Goal: Transaction & Acquisition: Book appointment/travel/reservation

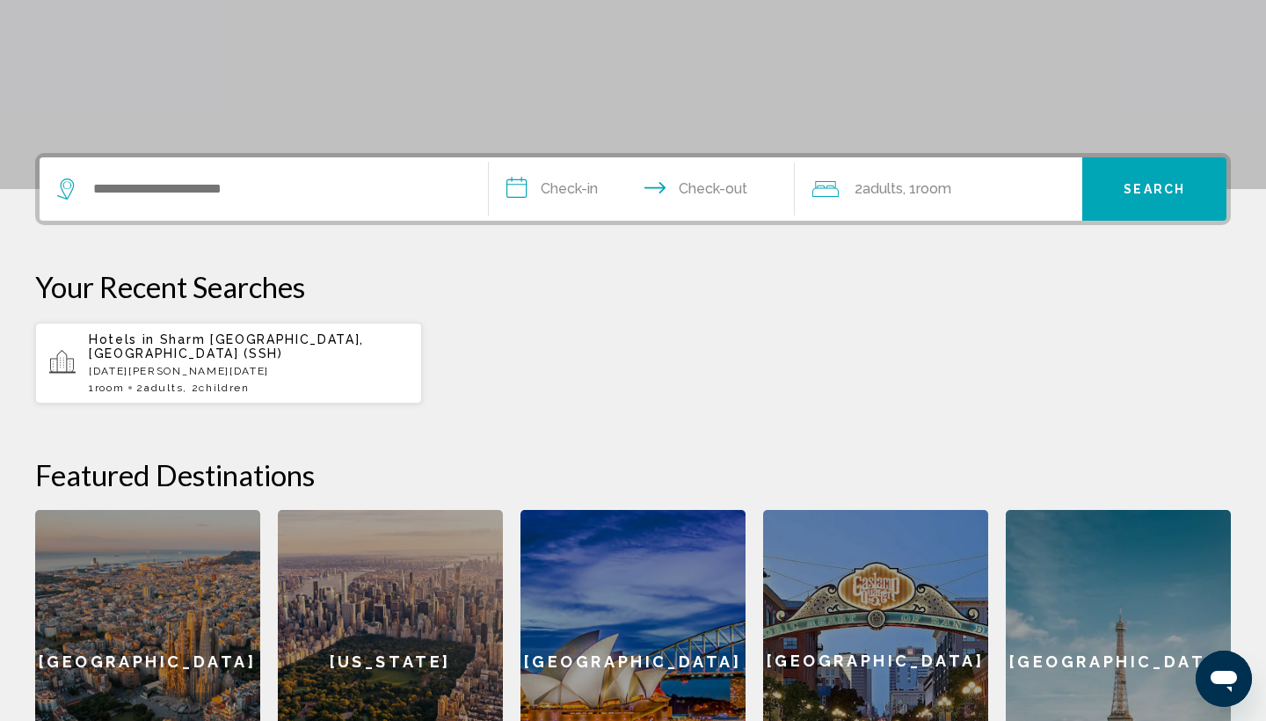
scroll to position [435, 0]
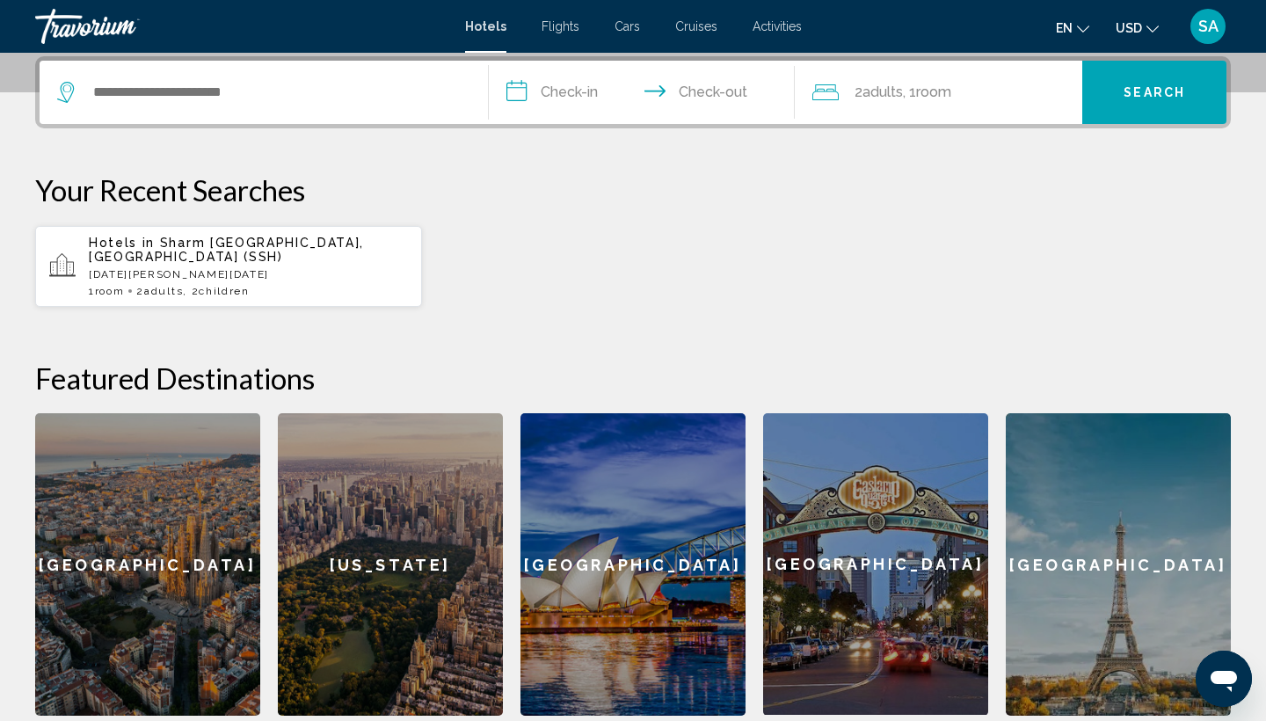
click at [215, 249] on span "Sharm [GEOGRAPHIC_DATA], [GEOGRAPHIC_DATA] (SSH)" at bounding box center [226, 250] width 275 height 28
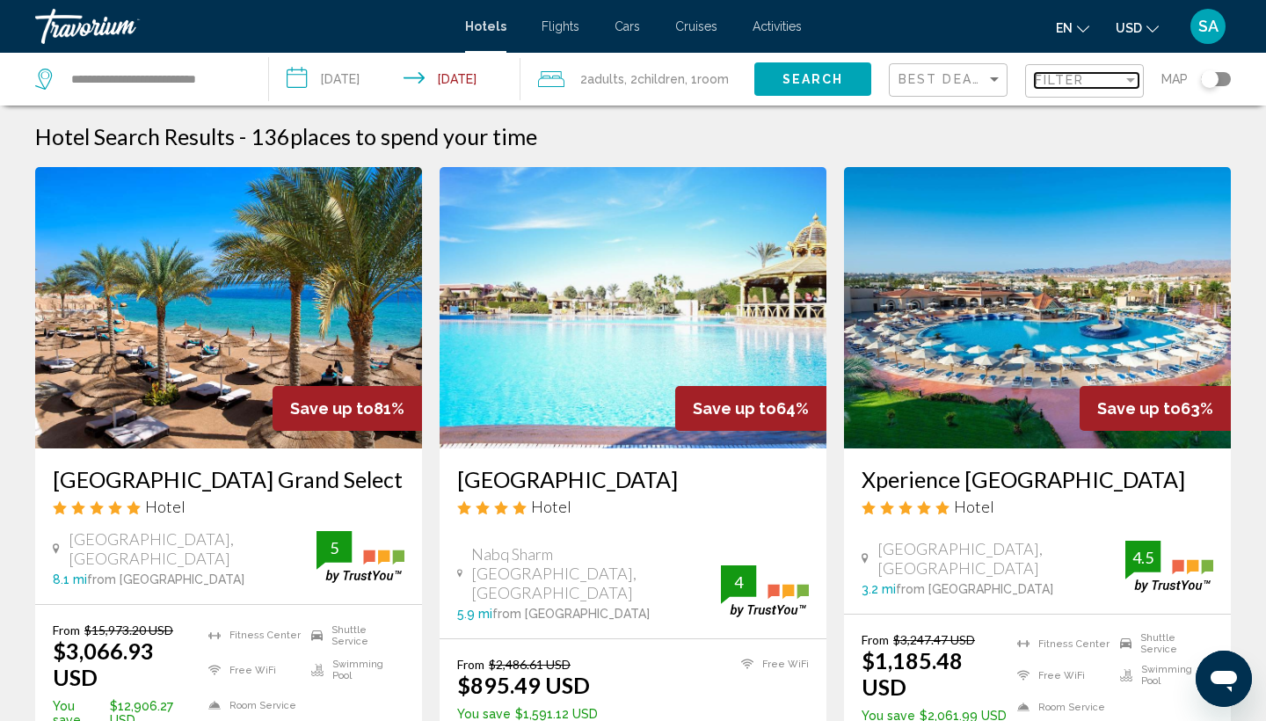
click at [1094, 78] on div "Filter" at bounding box center [1079, 80] width 88 height 14
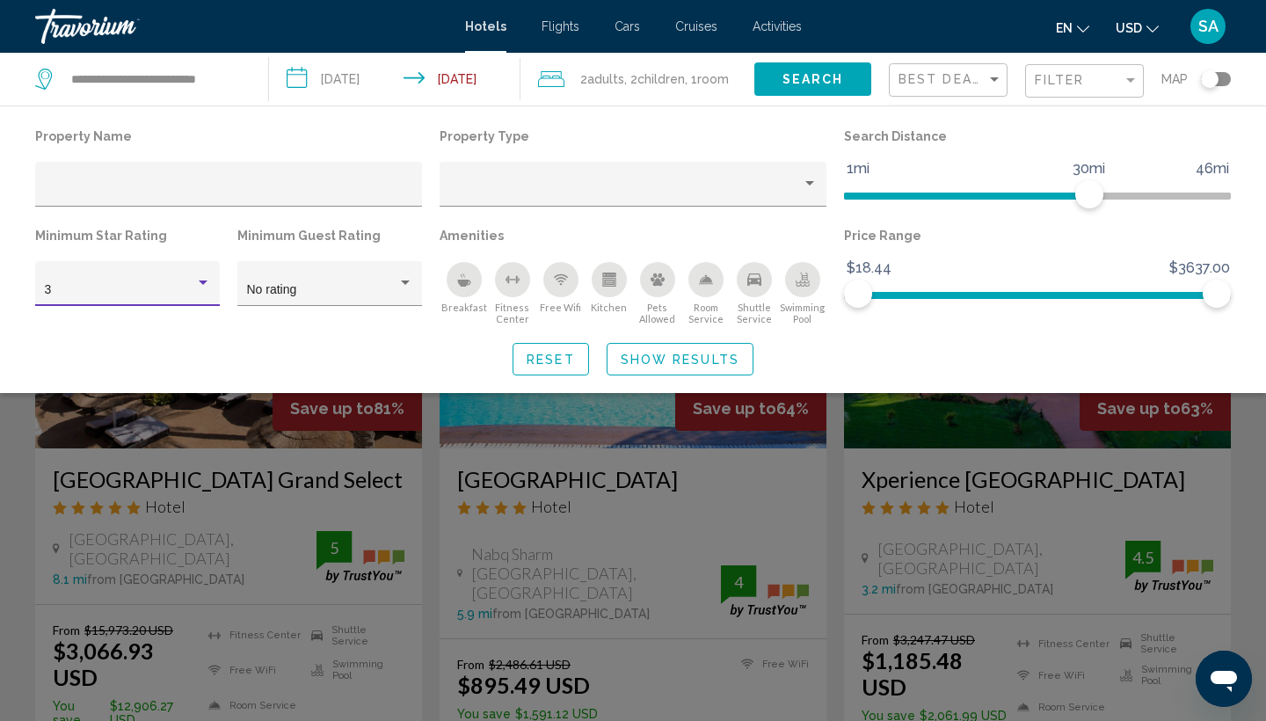
click at [158, 288] on div "3" at bounding box center [120, 290] width 150 height 14
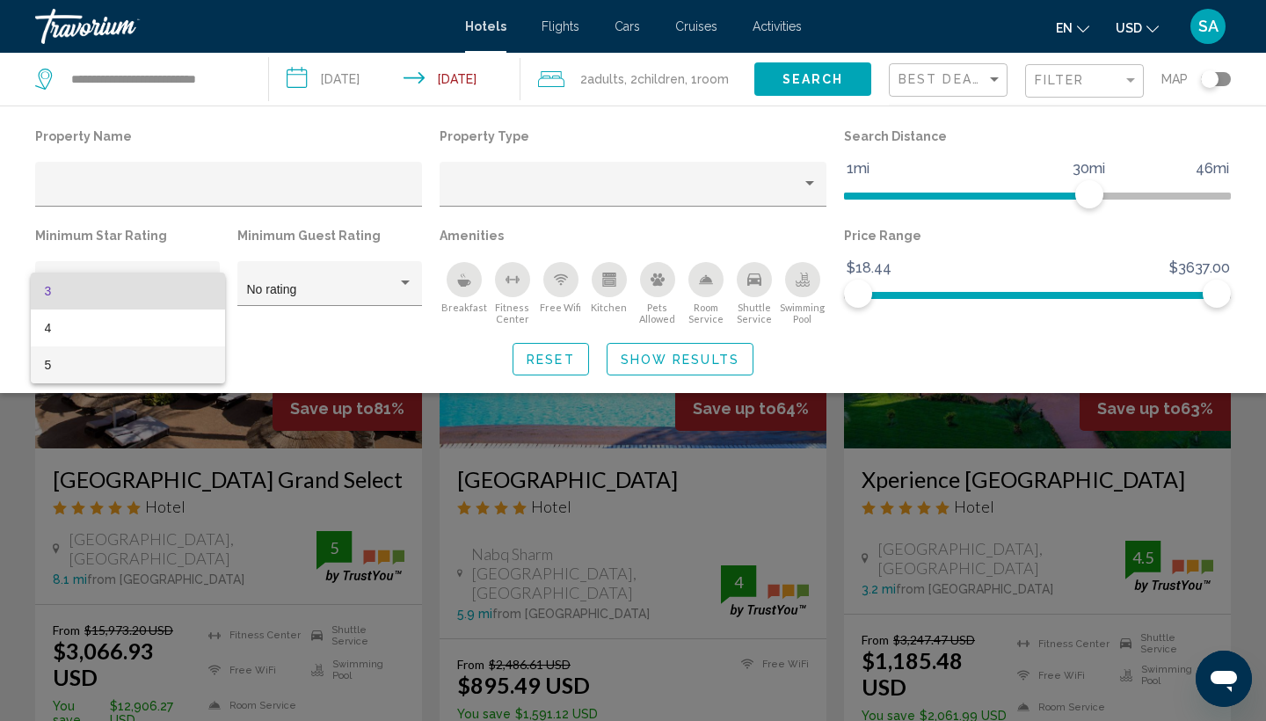
click at [116, 365] on span "5" at bounding box center [128, 364] width 166 height 37
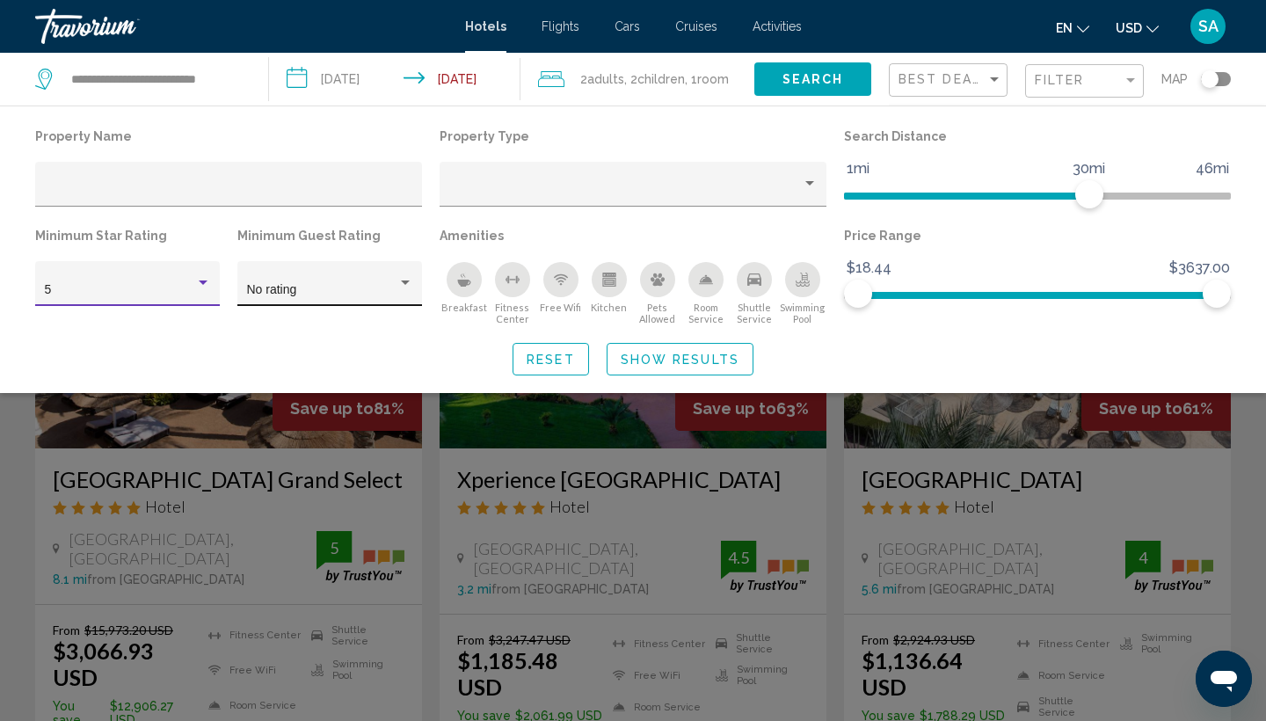
click at [353, 291] on div "No rating" at bounding box center [322, 290] width 150 height 14
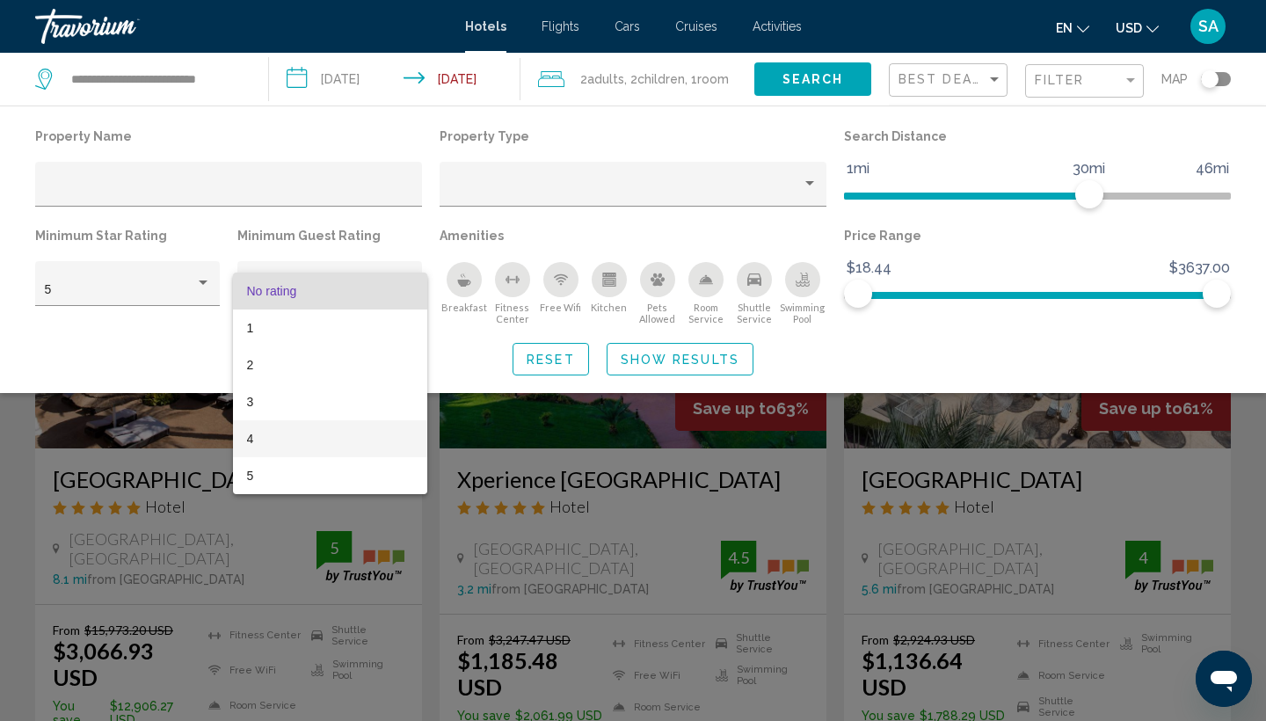
click at [276, 427] on span "4" at bounding box center [330, 438] width 166 height 37
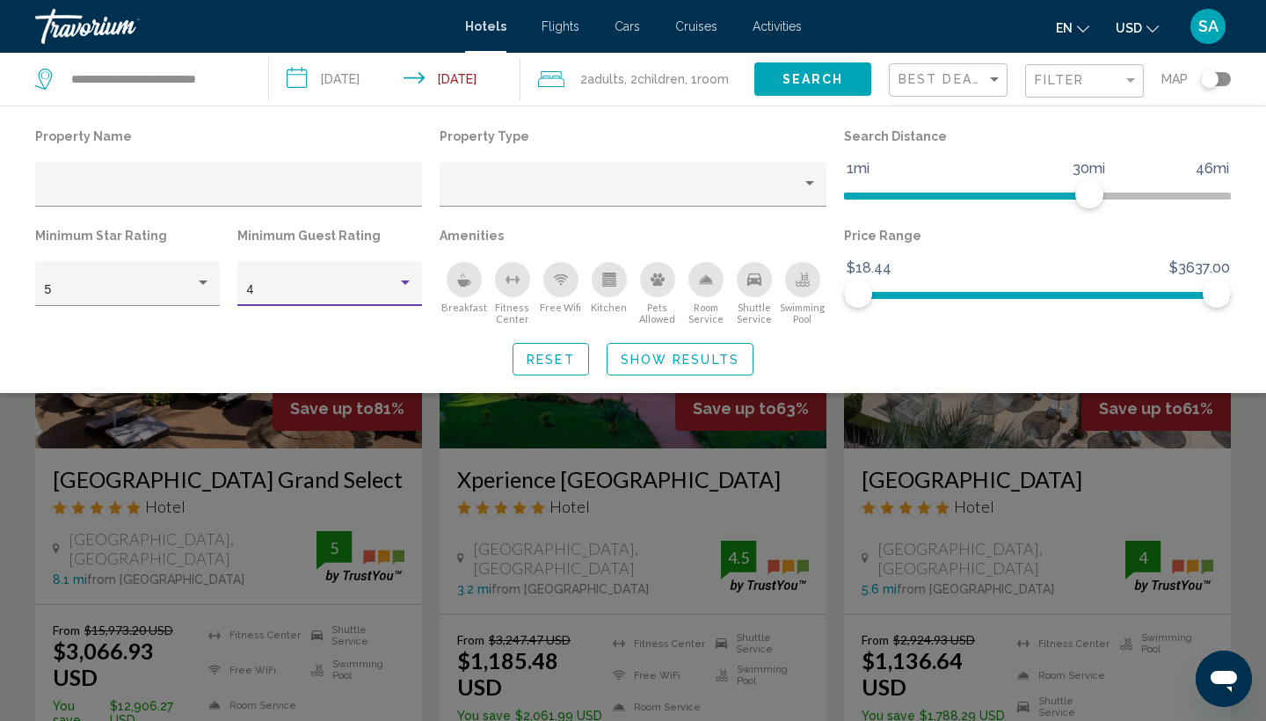
click at [660, 360] on span "Show Results" at bounding box center [680, 360] width 119 height 14
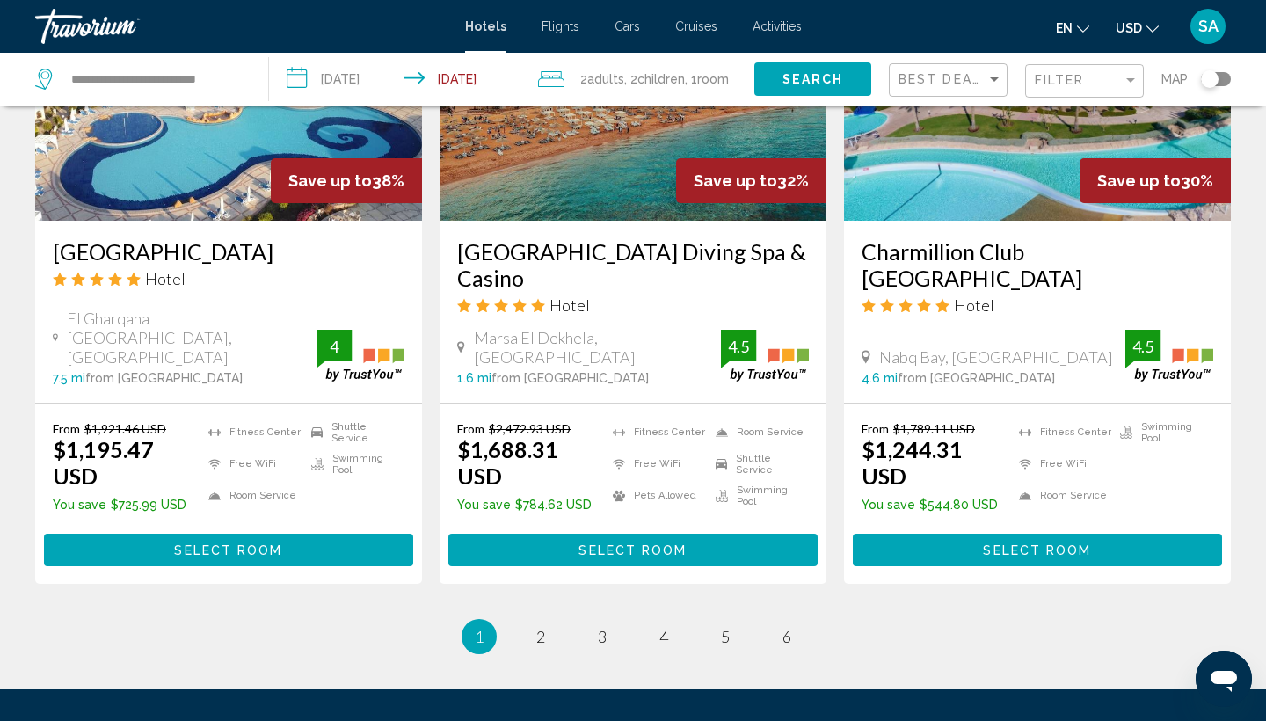
scroll to position [2226, 0]
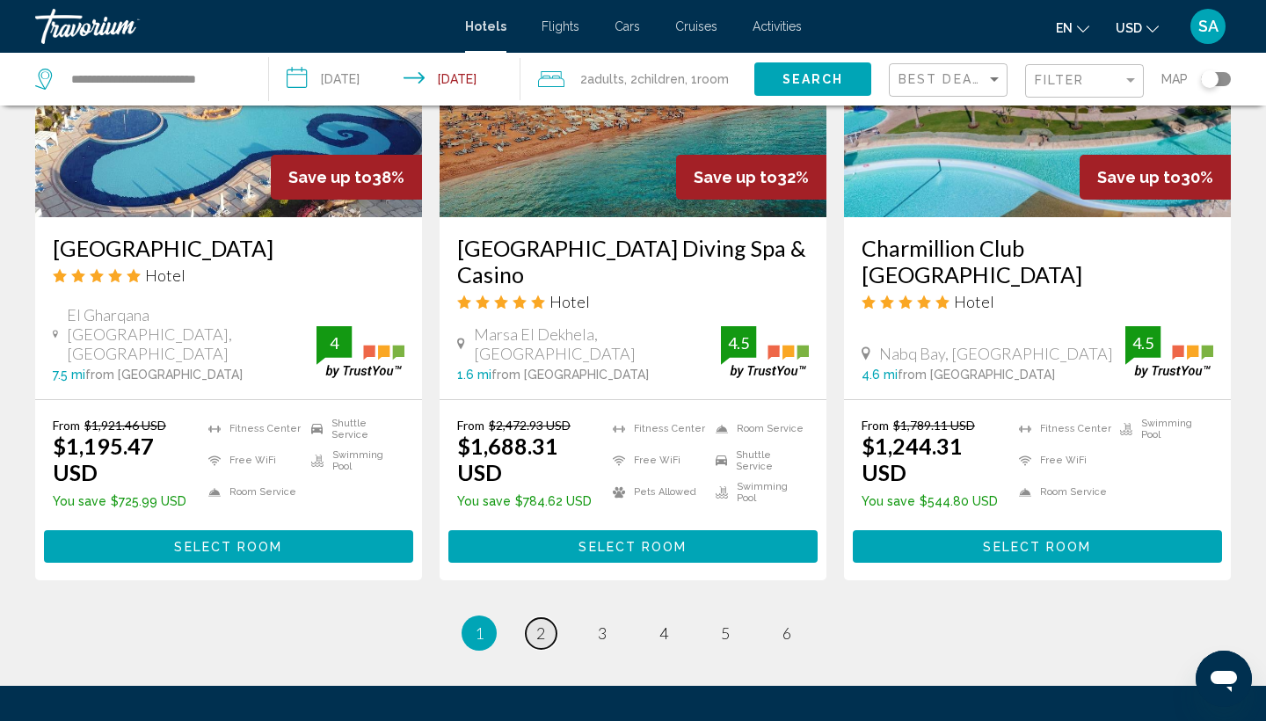
click at [542, 623] on span "2" at bounding box center [540, 632] width 9 height 19
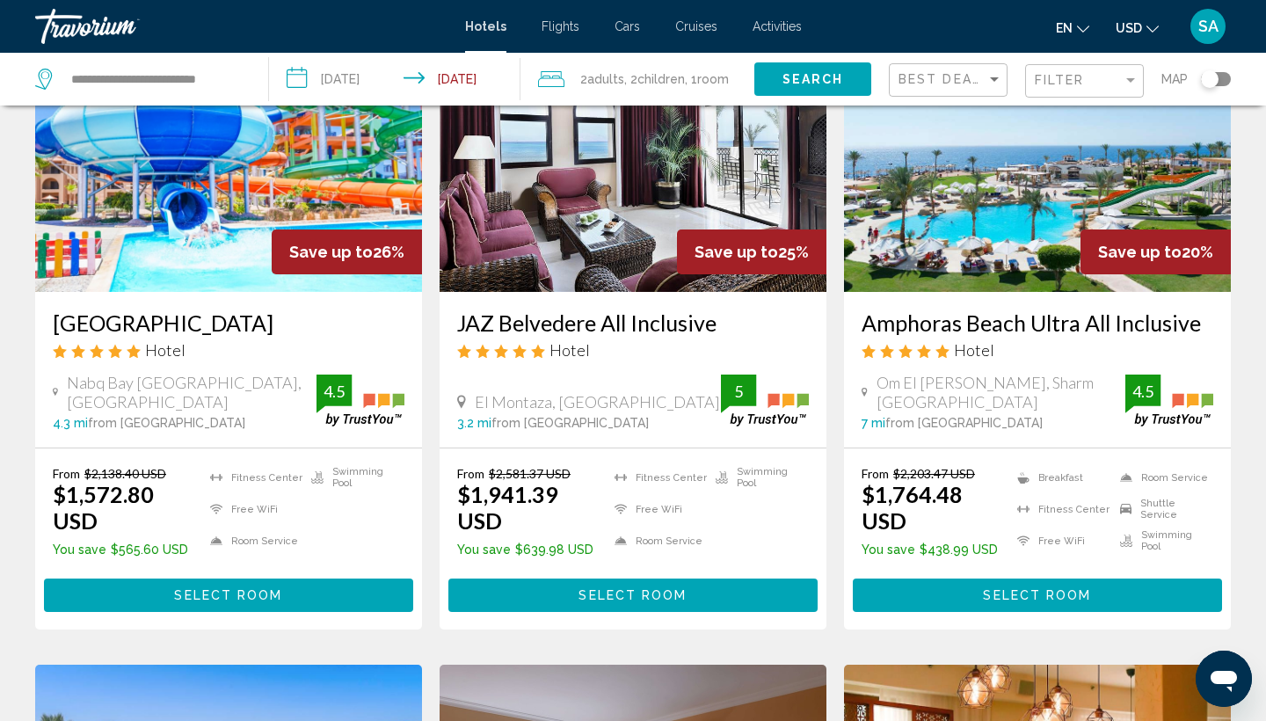
scroll to position [812, 0]
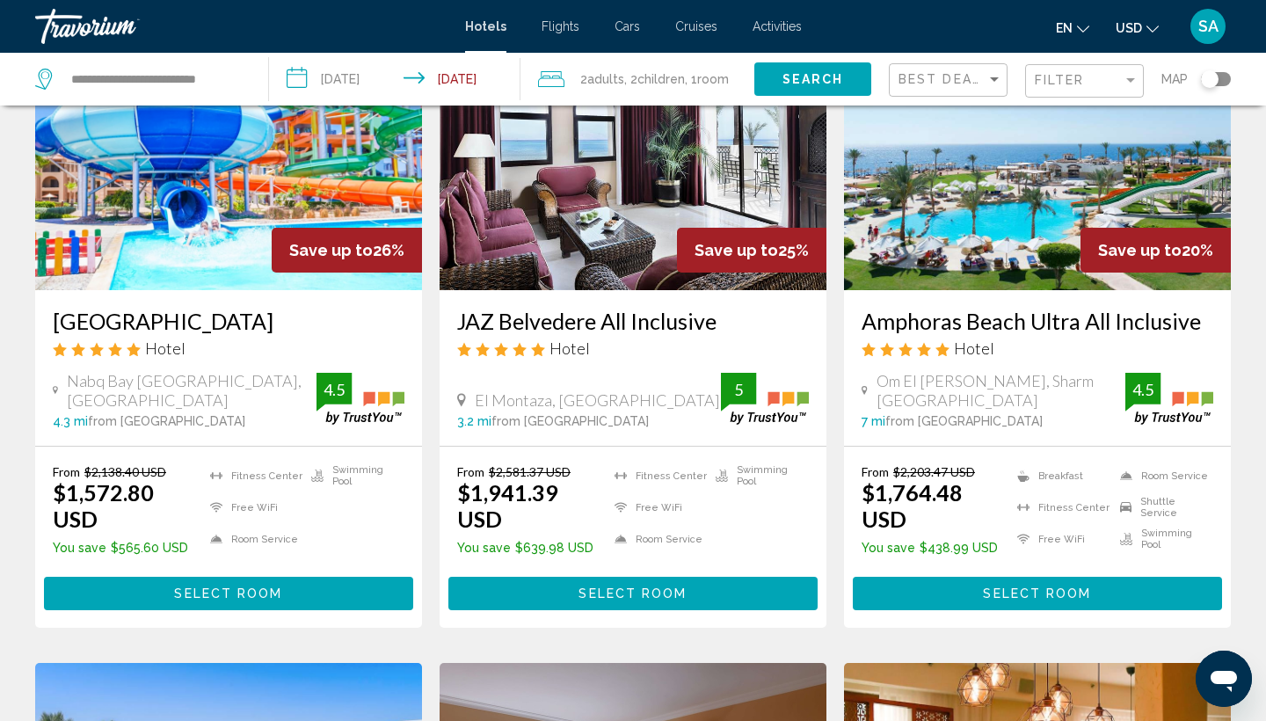
click at [1000, 229] on img "Main content" at bounding box center [1037, 149] width 387 height 281
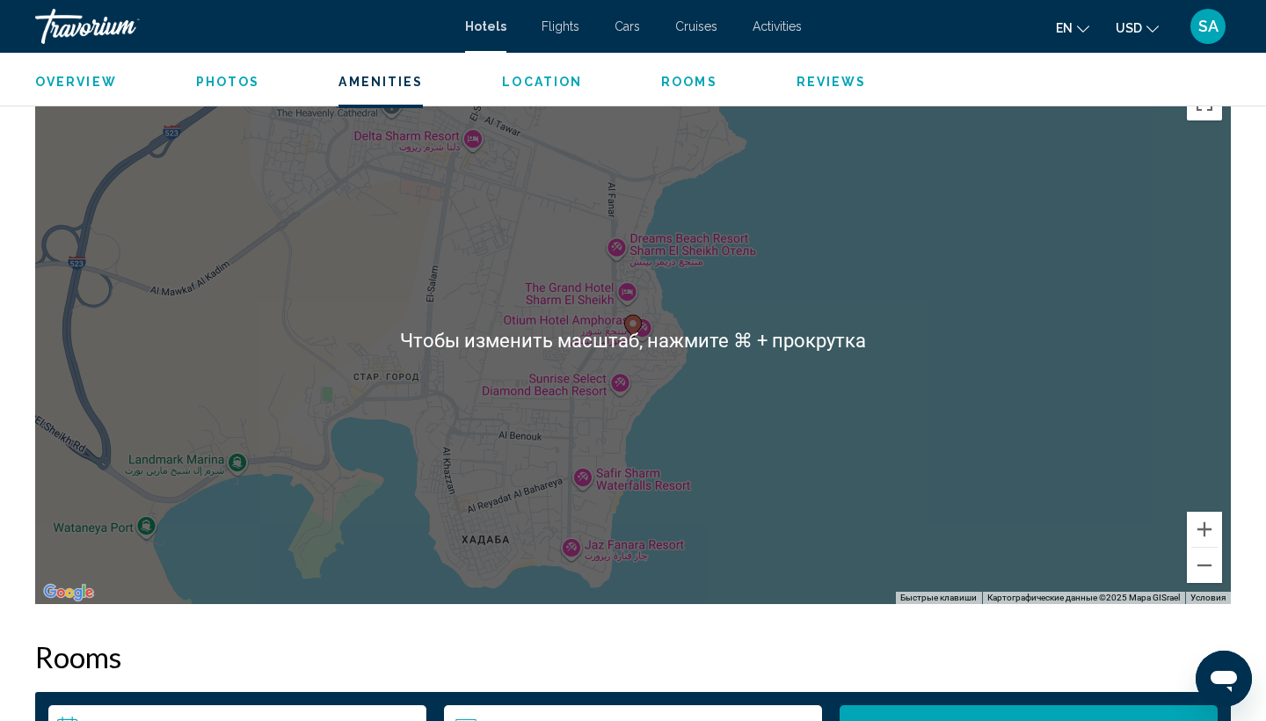
scroll to position [1558, 0]
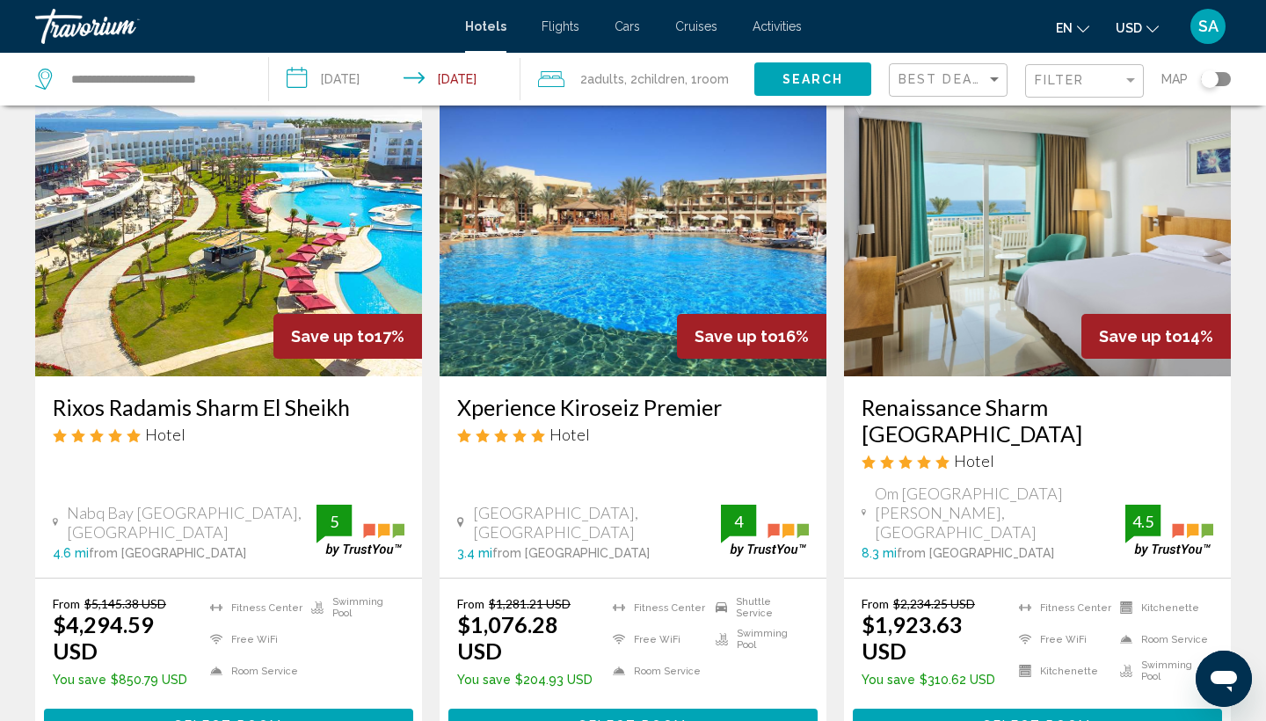
scroll to position [2080, 0]
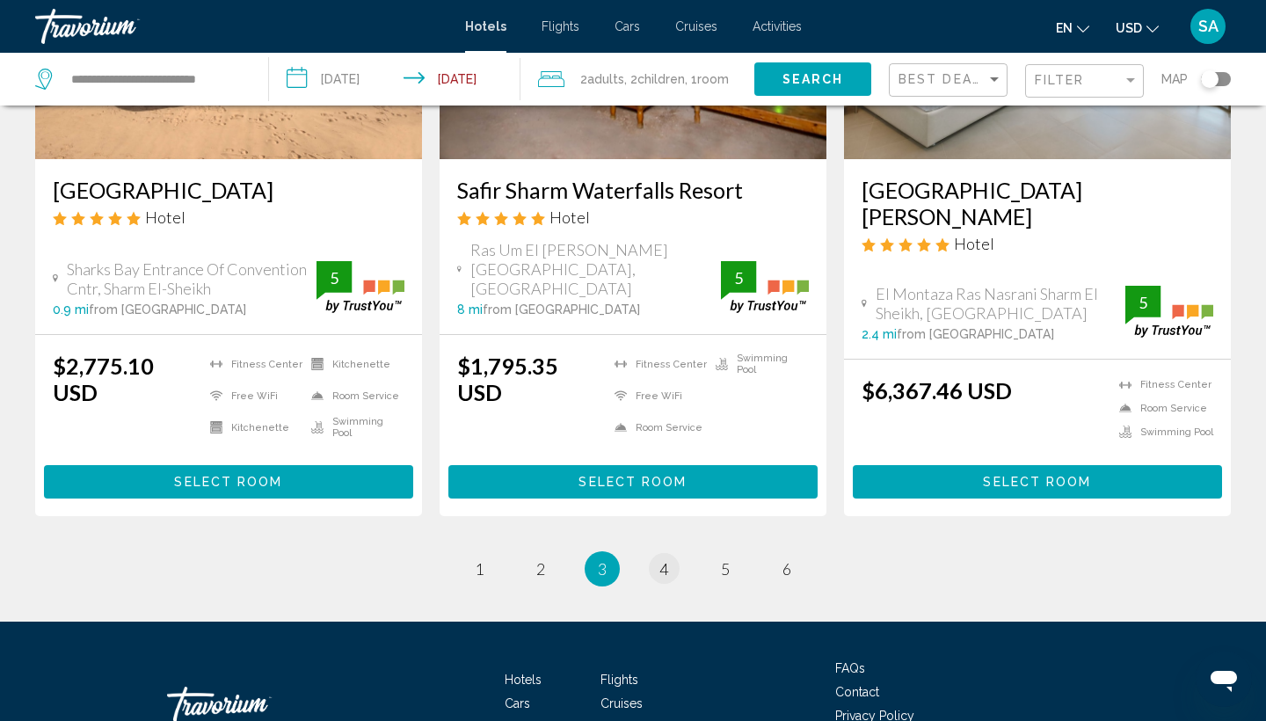
scroll to position [2324, 0]
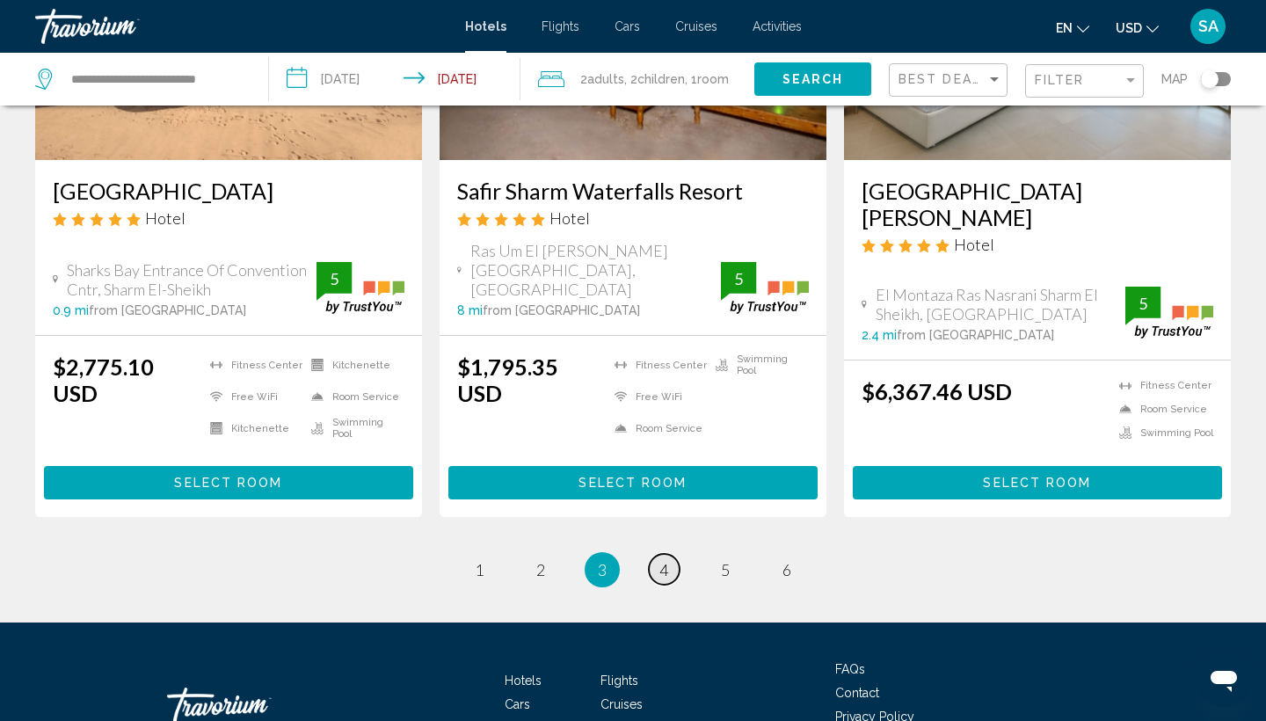
click at [663, 560] on span "4" at bounding box center [663, 569] width 9 height 19
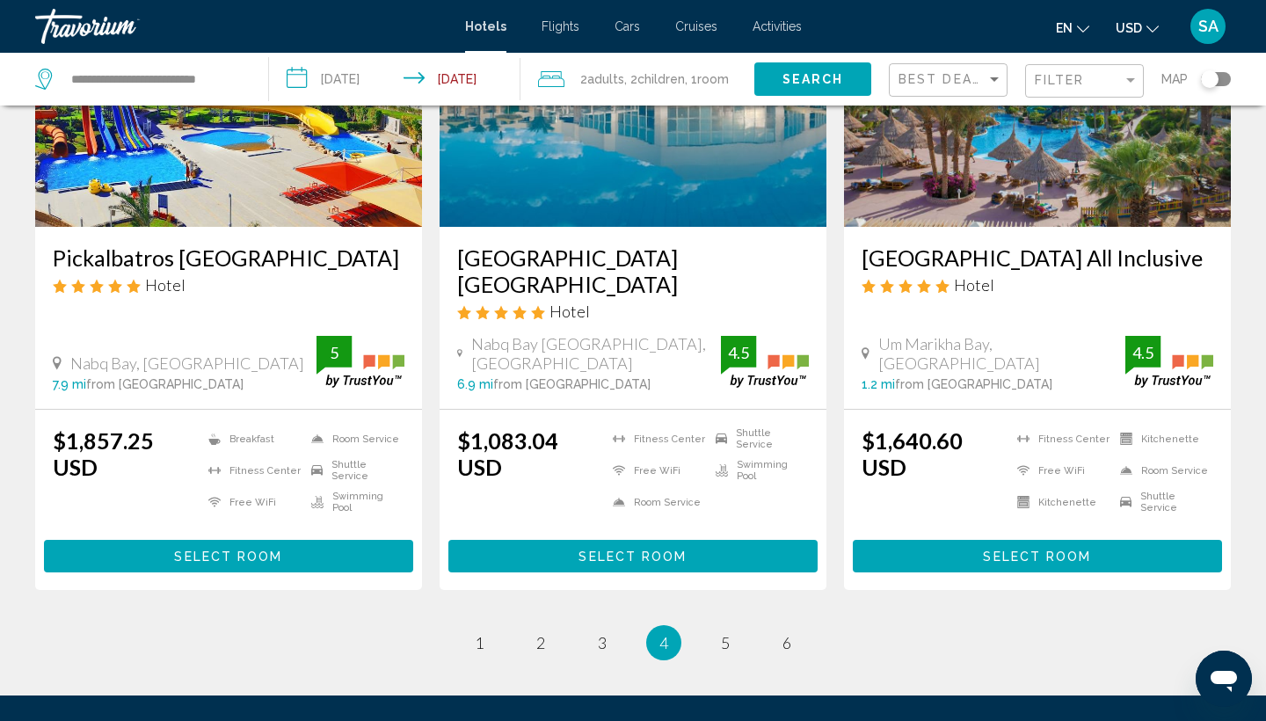
scroll to position [2343, 0]
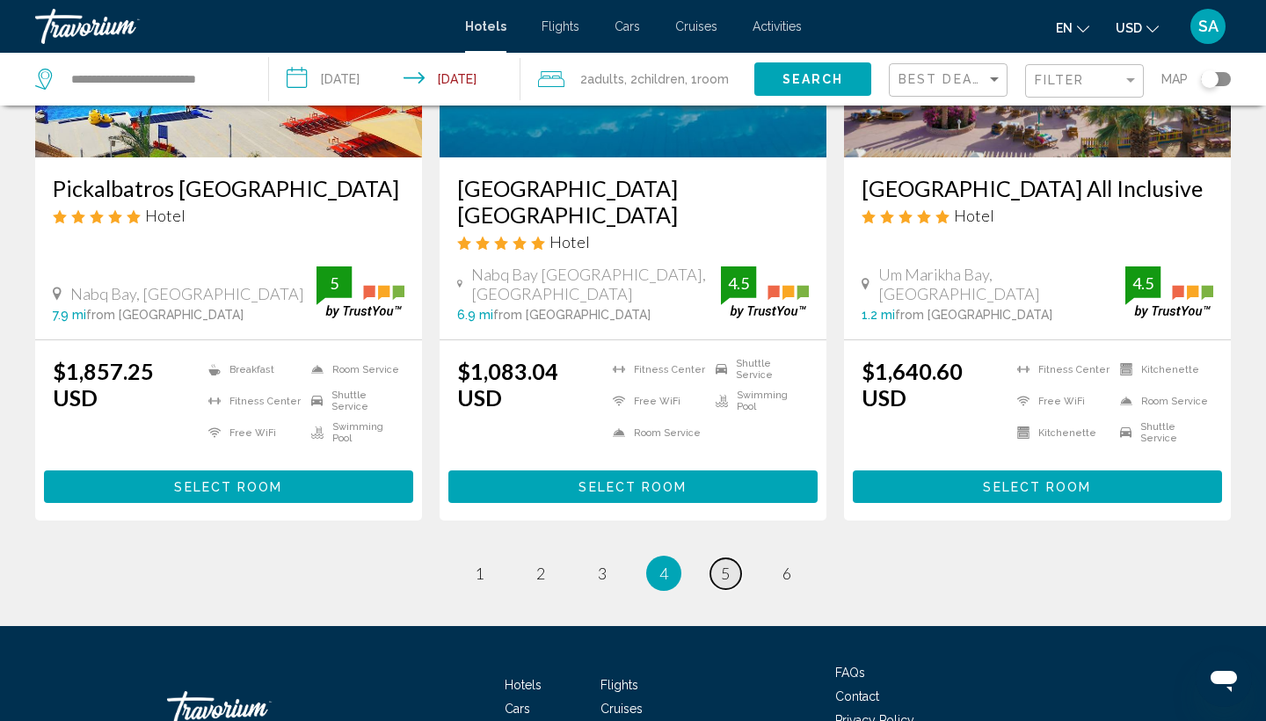
click at [728, 564] on span "5" at bounding box center [725, 573] width 9 height 19
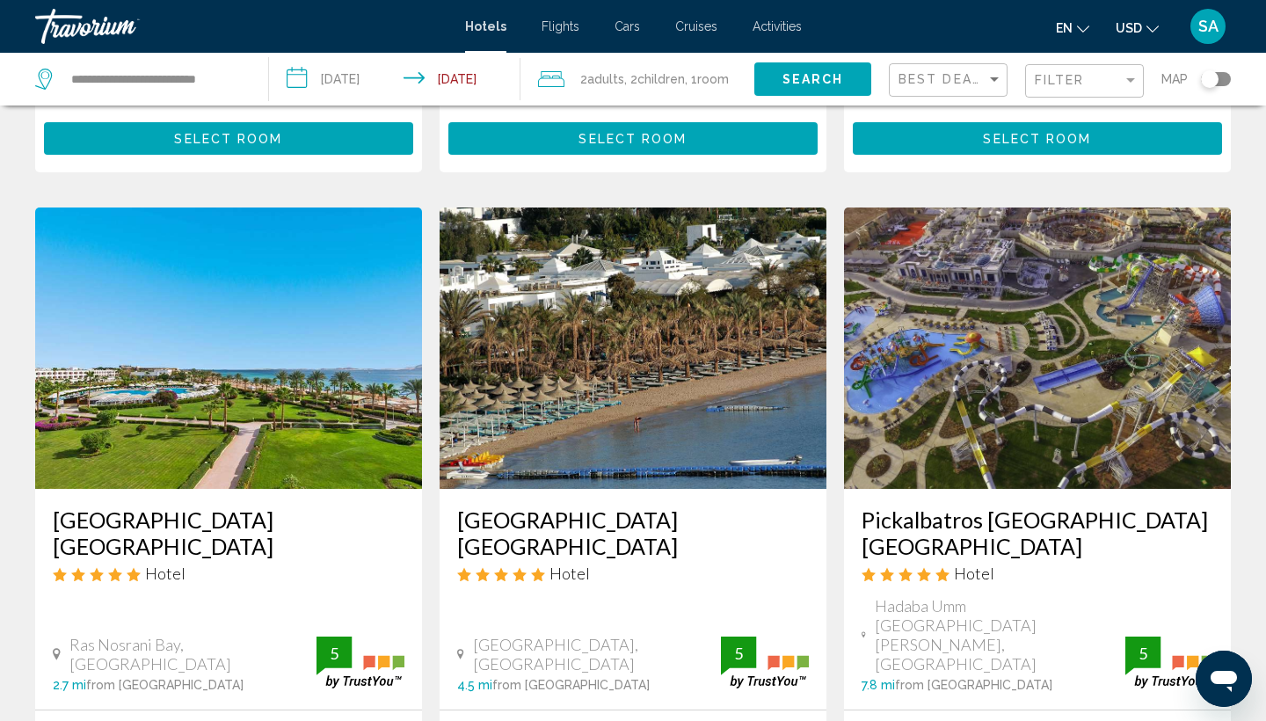
scroll to position [1332, 0]
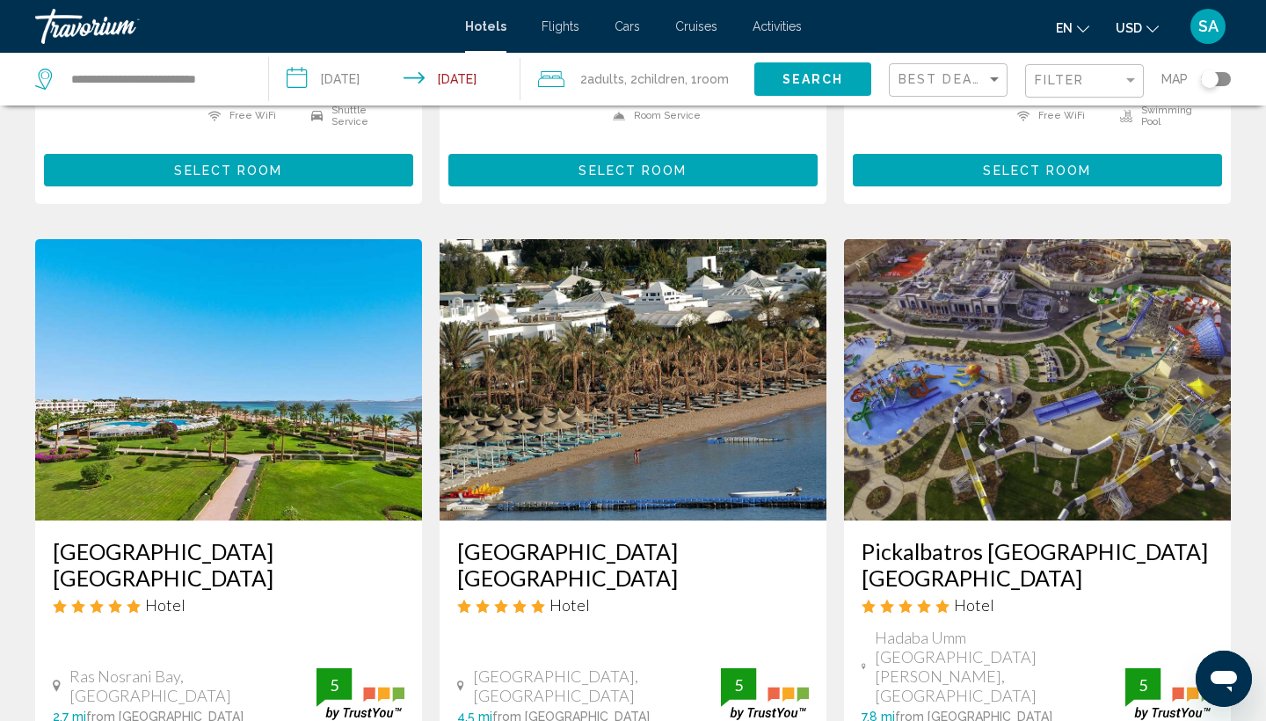
click at [968, 370] on img "Main content" at bounding box center [1037, 379] width 387 height 281
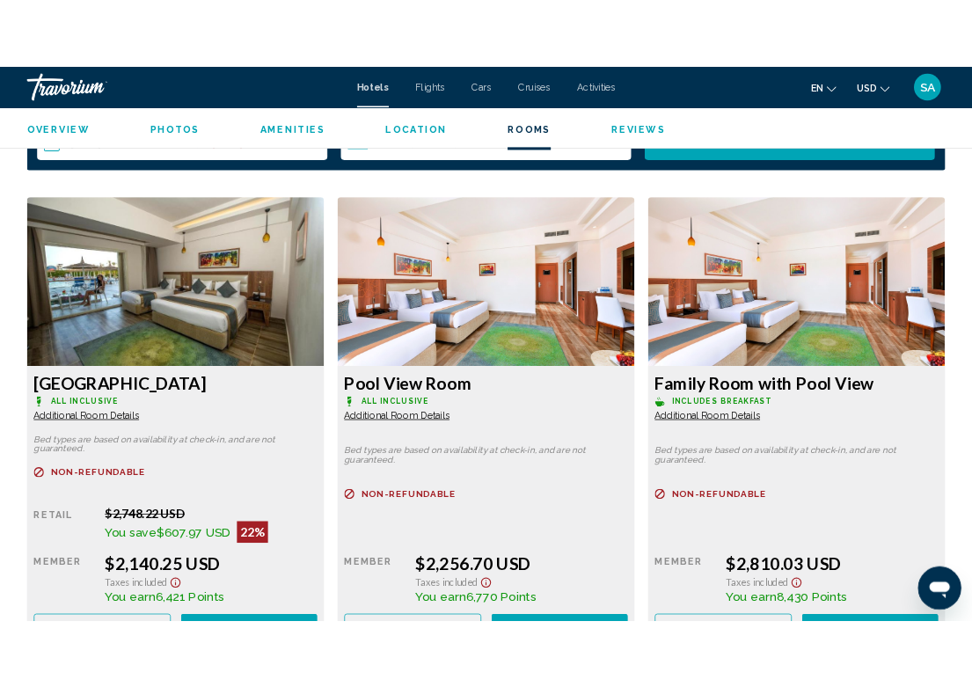
scroll to position [2329, 0]
